Goal: Obtain resource: Obtain resource

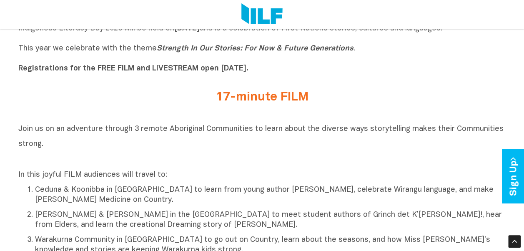
scroll to position [273, 0]
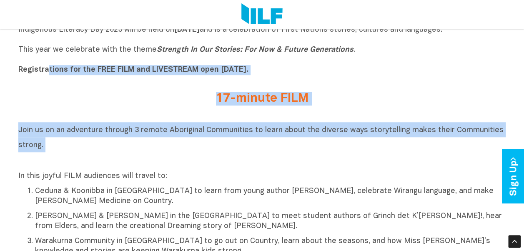
drag, startPoint x: 48, startPoint y: 70, endPoint x: 118, endPoint y: 155, distance: 110.2
drag, startPoint x: 118, startPoint y: 155, endPoint x: 83, endPoint y: 150, distance: 35.8
click at [83, 150] on h2 "Join us on an adventure through 3 remote Aboriginal Communities to learn about …" at bounding box center [262, 144] width 488 height 45
click at [59, 157] on h2 "Join us on an adventure through 3 remote Aboriginal Communities to learn about …" at bounding box center [262, 144] width 488 height 45
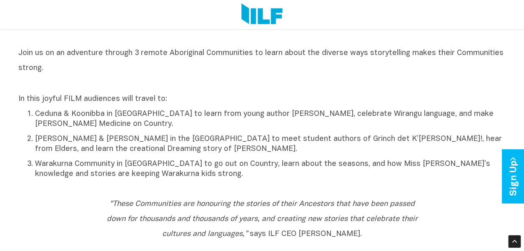
scroll to position [349, 0]
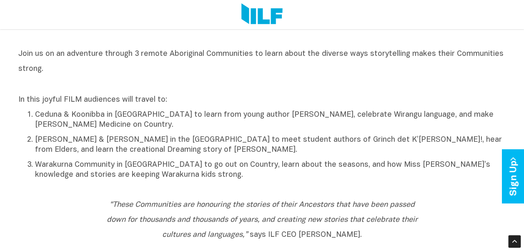
click at [70, 101] on p "In this joyful FILM audiences will travel to:" at bounding box center [262, 100] width 488 height 10
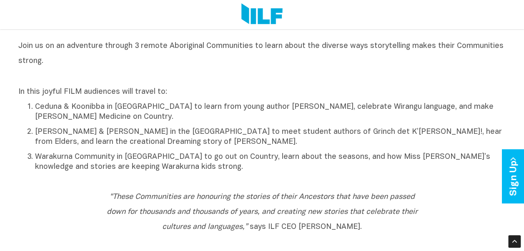
scroll to position [359, 0]
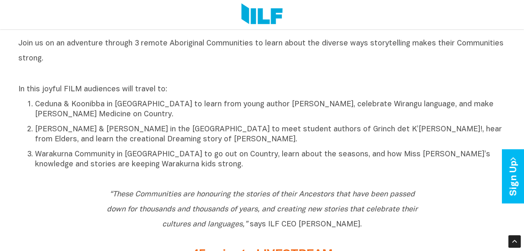
click at [215, 170] on p "Warakurna Community in [GEOGRAPHIC_DATA] to go out on Country, learn about the …" at bounding box center [270, 160] width 471 height 20
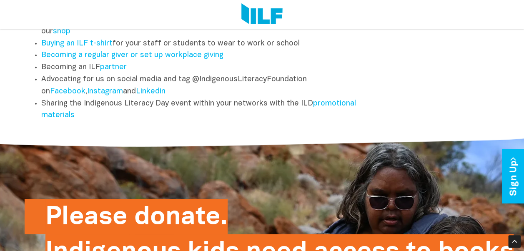
scroll to position [1189, 0]
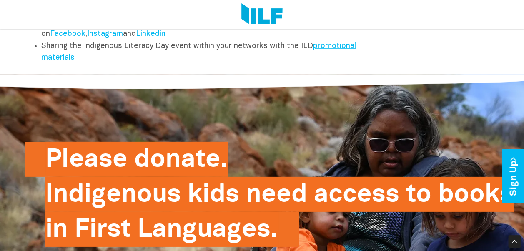
click at [326, 53] on link "promotional materials" at bounding box center [198, 52] width 315 height 19
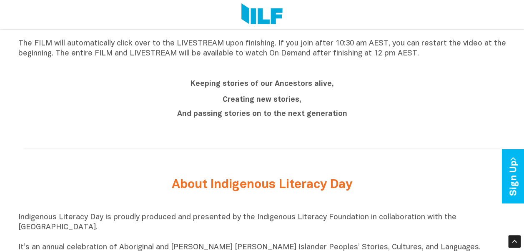
scroll to position [580, 0]
